Goal: Information Seeking & Learning: Learn about a topic

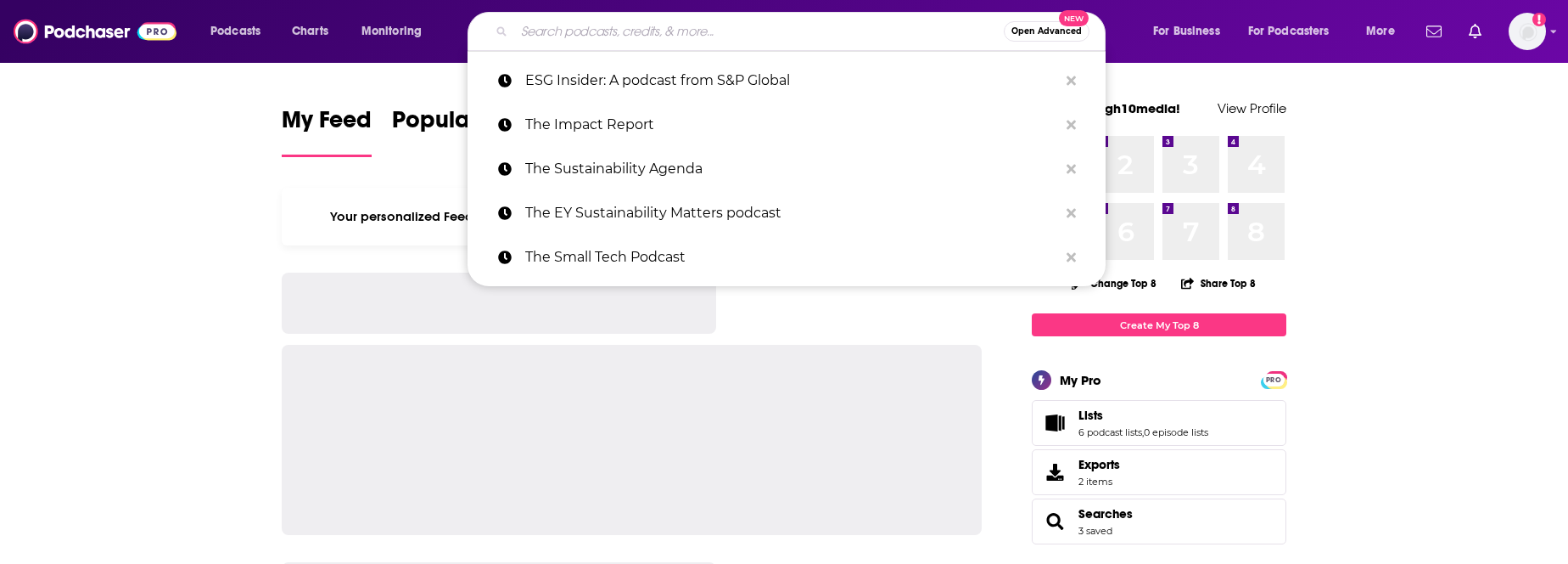
click at [589, 37] on input "Search podcasts, credits, & more..." at bounding box center [759, 32] width 489 height 27
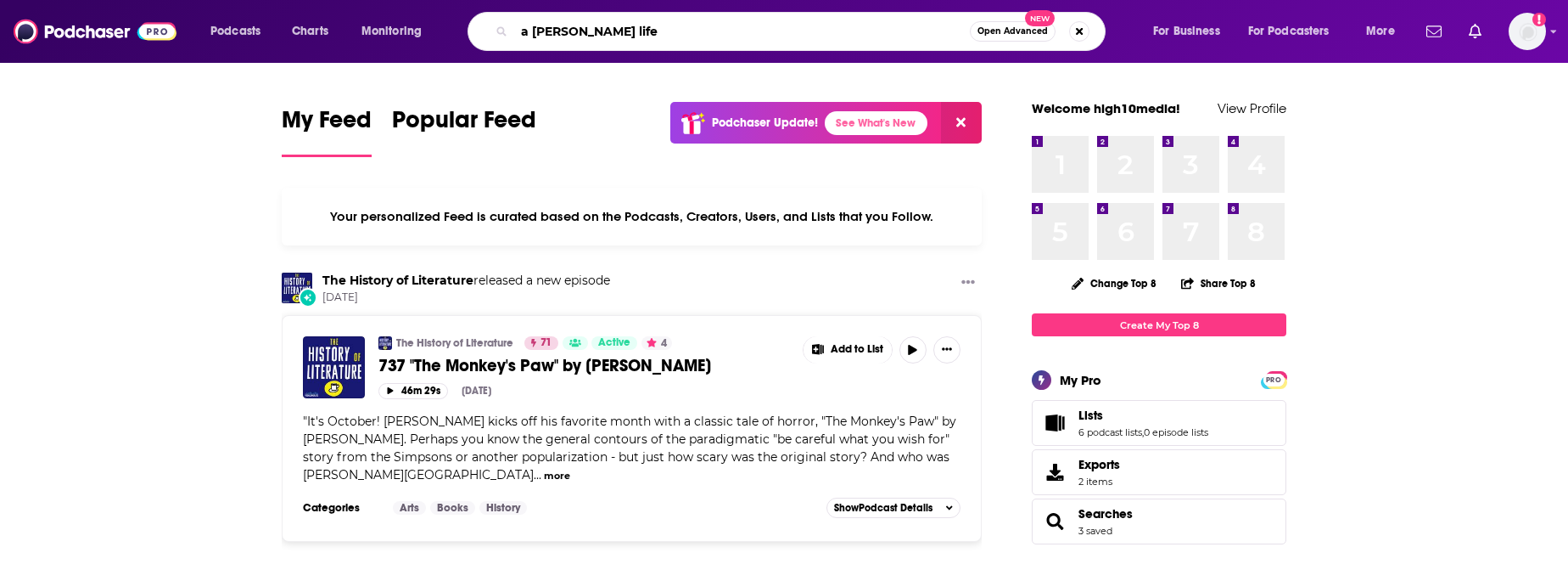
type input "a [PERSON_NAME] life"
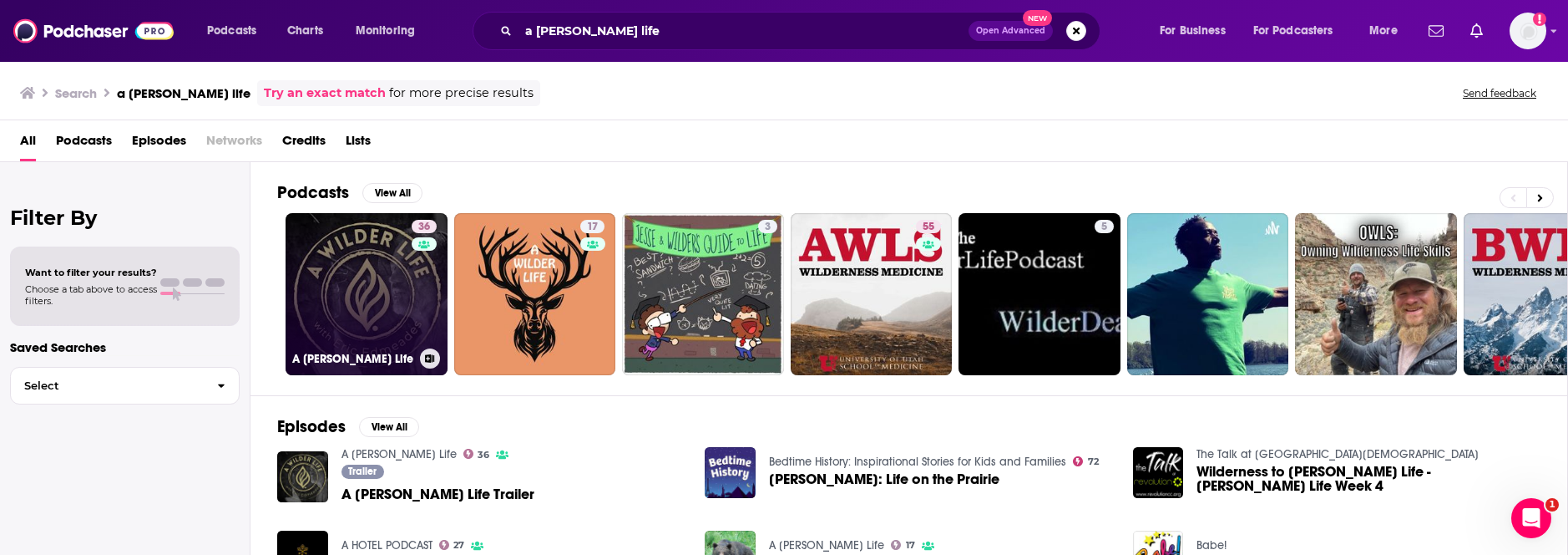
click at [343, 296] on link "36 A [PERSON_NAME] Life" at bounding box center [366, 294] width 162 height 162
